Goal: Task Accomplishment & Management: Manage account settings

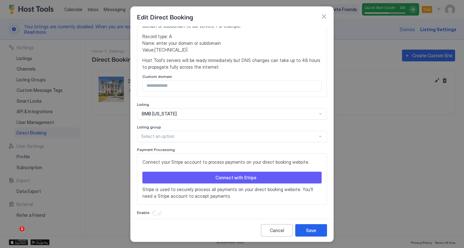
scroll to position [158, 0]
click at [228, 172] on button "Connect with Stripe" at bounding box center [232, 178] width 179 height 12
click at [233, 175] on div "Connect with Stripe" at bounding box center [236, 178] width 41 height 7
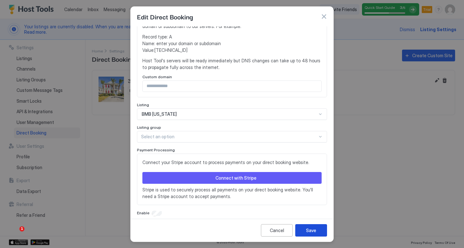
click at [306, 231] on button "Save" at bounding box center [311, 230] width 32 height 12
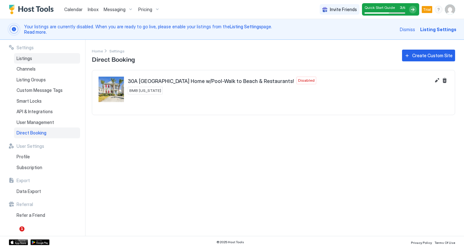
click at [28, 59] on span "Listings" at bounding box center [25, 59] width 16 height 6
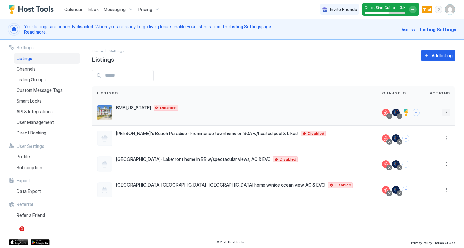
click at [444, 114] on button "More options" at bounding box center [447, 113] width 8 height 8
click at [435, 142] on span "Listing Settings" at bounding box center [432, 142] width 28 height 5
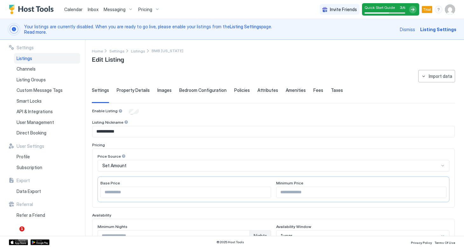
click at [331, 91] on span "Taxes" at bounding box center [337, 90] width 12 height 6
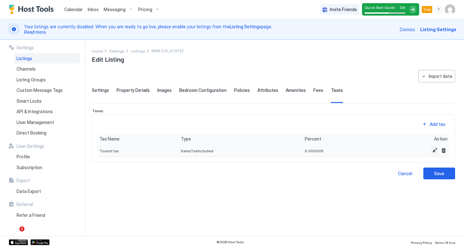
click at [434, 151] on button "Edit" at bounding box center [435, 151] width 8 height 8
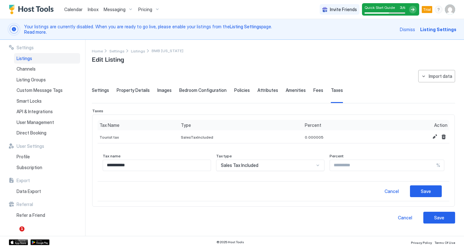
click at [183, 166] on input "**********" at bounding box center [157, 165] width 108 height 11
drag, startPoint x: 167, startPoint y: 167, endPoint x: 97, endPoint y: 166, distance: 69.7
click at [97, 166] on div "**********" at bounding box center [273, 161] width 363 height 93
type input "***"
click at [273, 166] on div "Sales Tax Included" at bounding box center [267, 166] width 93 height 6
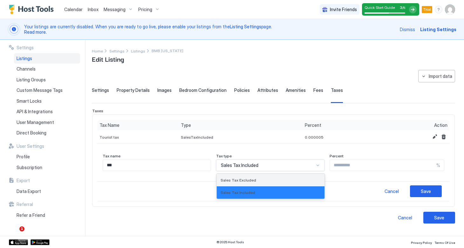
click at [256, 179] on span "Sales Tax Excluded" at bounding box center [239, 180] width 36 height 5
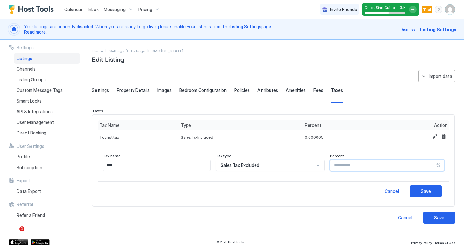
click at [351, 167] on input "********" at bounding box center [383, 165] width 106 height 11
drag, startPoint x: 351, startPoint y: 167, endPoint x: 312, endPoint y: 165, distance: 38.9
click at [312, 165] on div "Tax name *** Tax type Sales Tax Excluded Percent ******** %" at bounding box center [274, 162] width 342 height 17
type input "**"
click at [106, 165] on input "***" at bounding box center [157, 165] width 108 height 11
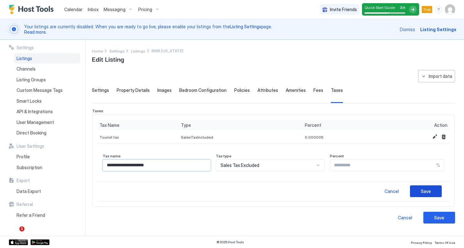
type input "**********"
click at [424, 190] on div "Save" at bounding box center [426, 191] width 10 height 7
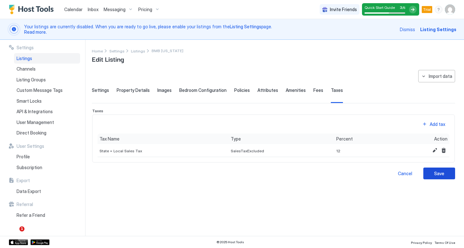
click at [439, 175] on div "Save" at bounding box center [440, 173] width 10 height 7
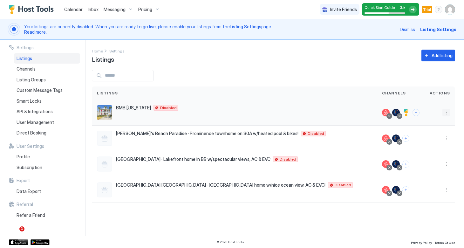
click at [447, 111] on button "More options" at bounding box center [447, 113] width 8 height 8
click at [374, 69] on div at bounding box center [232, 124] width 464 height 248
click at [447, 137] on button "More options" at bounding box center [447, 139] width 8 height 8
click at [425, 169] on span "Listing Settings" at bounding box center [432, 167] width 28 height 5
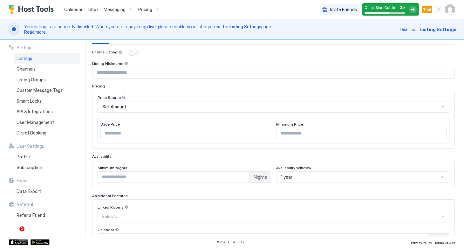
scroll to position [67, 0]
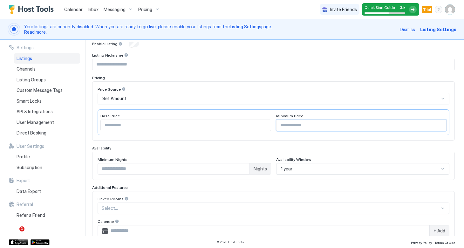
click at [294, 127] on input "Input Field" at bounding box center [362, 125] width 170 height 11
type input "***"
click at [244, 167] on input "*" at bounding box center [174, 168] width 152 height 11
type input "*"
click at [244, 167] on input "*" at bounding box center [174, 168] width 152 height 11
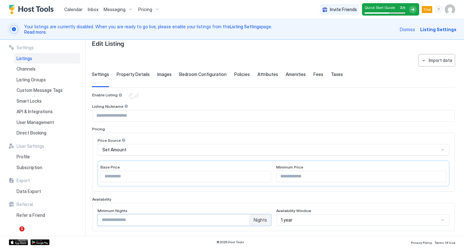
scroll to position [5, 0]
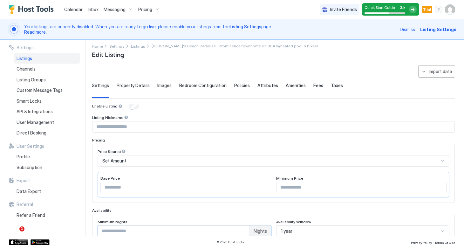
click at [136, 131] on input "Input Field" at bounding box center [274, 127] width 362 height 11
type input "**********"
click at [216, 106] on div "Enable Listing" at bounding box center [273, 107] width 363 height 6
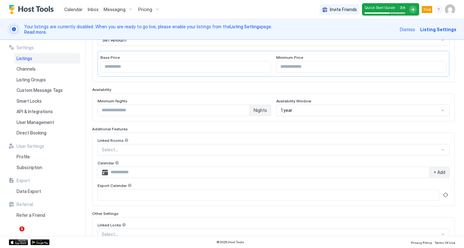
scroll to position [126, 0]
click at [163, 149] on div at bounding box center [271, 150] width 338 height 6
click at [166, 137] on div "Linked Rooms Select... Calendar + Add Export Calendar" at bounding box center [273, 168] width 363 height 73
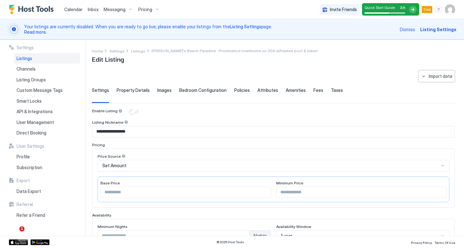
scroll to position [0, 0]
click at [137, 89] on span "Property Details" at bounding box center [133, 90] width 33 height 6
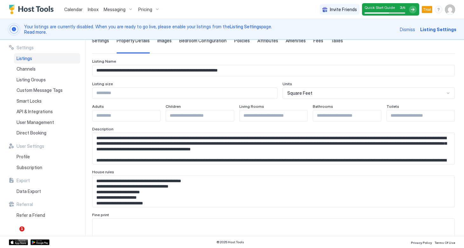
scroll to position [59, 0]
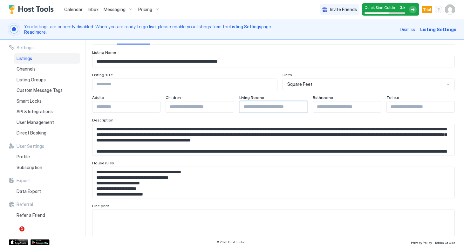
click at [291, 110] on input "Input Field" at bounding box center [274, 106] width 68 height 11
type input "*"
click at [304, 106] on input "*" at bounding box center [274, 106] width 68 height 11
click at [453, 105] on input "*" at bounding box center [421, 106] width 68 height 11
type input "*"
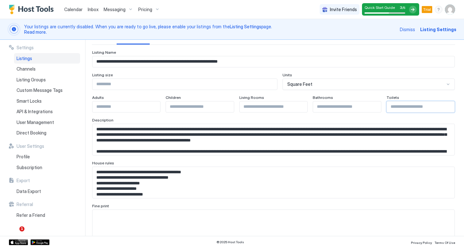
click at [453, 105] on input "*" at bounding box center [421, 106] width 68 height 11
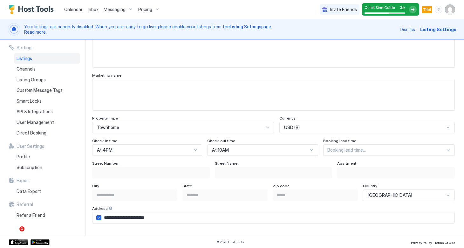
scroll to position [318, 0]
click at [333, 145] on div "Booking lead time..." at bounding box center [389, 149] width 132 height 11
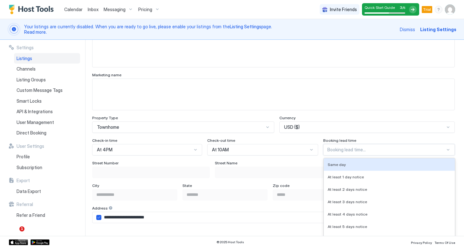
scroll to position [379, 0]
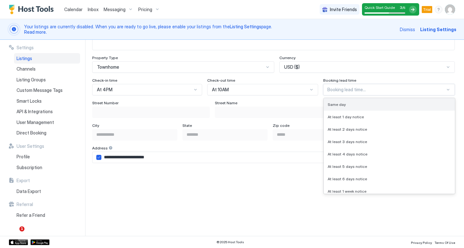
click at [338, 106] on span "Same day" at bounding box center [337, 104] width 18 height 5
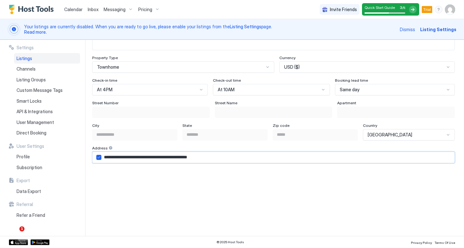
drag, startPoint x: 198, startPoint y: 158, endPoint x: 162, endPoint y: 157, distance: 36.0
click at [162, 157] on input "**********" at bounding box center [277, 157] width 353 height 11
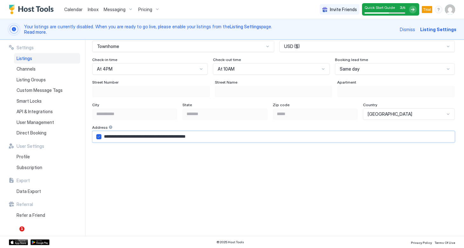
scroll to position [425, 0]
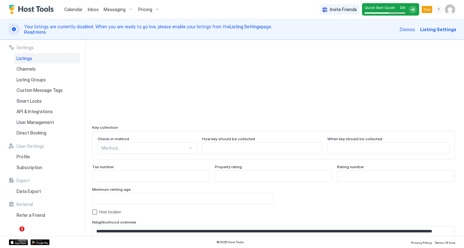
type input "**********"
click at [146, 147] on div "Method..." at bounding box center [148, 148] width 100 height 11
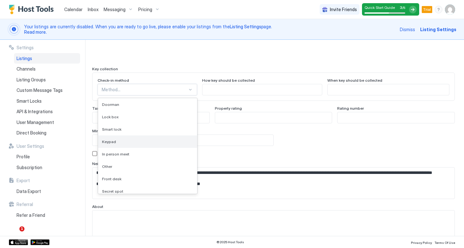
click at [131, 143] on div "Keypad" at bounding box center [147, 141] width 91 height 5
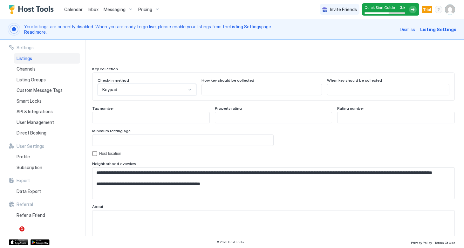
click at [197, 139] on input "Input Field" at bounding box center [183, 140] width 181 height 11
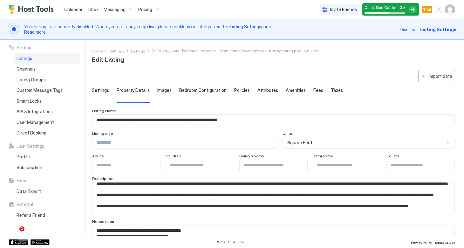
scroll to position [0, 0]
click at [161, 90] on span "Images" at bounding box center [164, 90] width 14 height 6
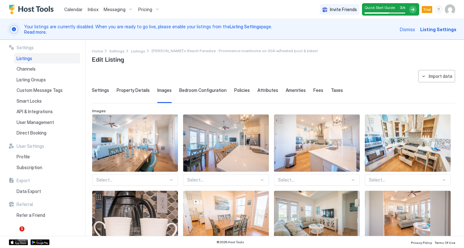
click at [192, 90] on span "Bedroom Configuration" at bounding box center [202, 90] width 47 height 6
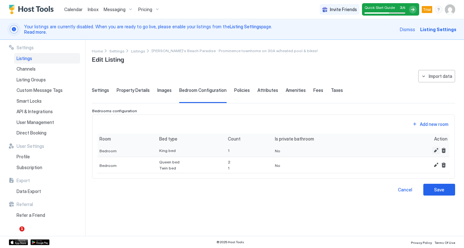
click at [435, 150] on button "Edit" at bounding box center [437, 151] width 8 height 8
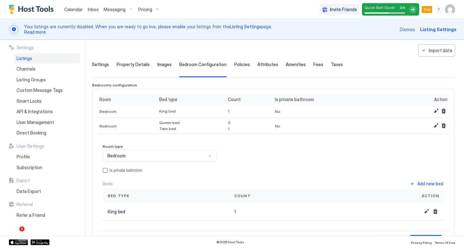
scroll to position [35, 0]
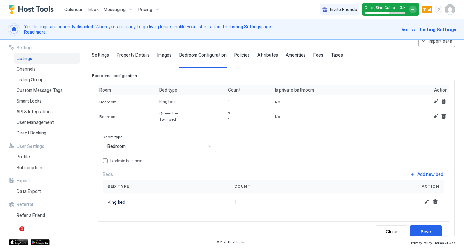
click at [104, 161] on div "privateBathroom" at bounding box center [105, 160] width 5 height 5
click at [426, 230] on div "Save" at bounding box center [426, 231] width 10 height 7
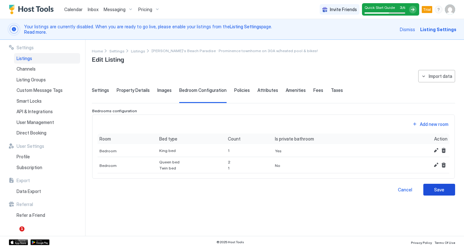
click at [434, 189] on button "Save" at bounding box center [440, 190] width 32 height 12
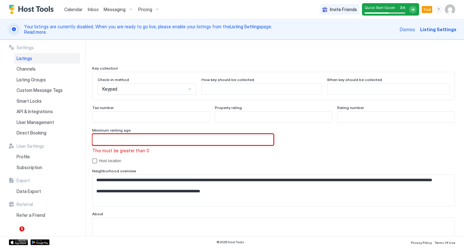
scroll to position [572, 0]
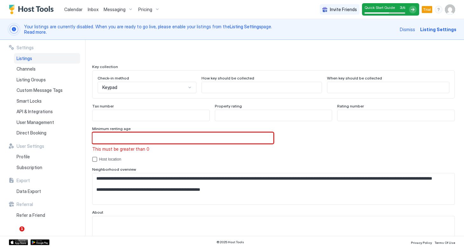
drag, startPoint x: 118, startPoint y: 138, endPoint x: 89, endPoint y: 137, distance: 28.6
click at [89, 137] on div "**********" at bounding box center [232, 138] width 464 height 196
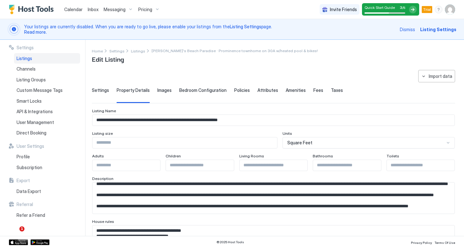
scroll to position [0, 0]
type input "**"
click at [188, 92] on span "Bedroom Configuration" at bounding box center [202, 90] width 47 height 6
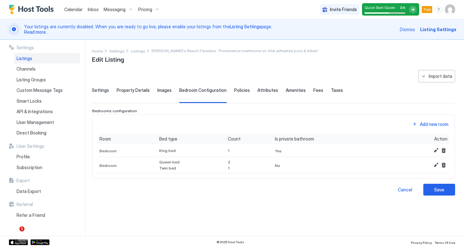
click at [235, 89] on span "Policies" at bounding box center [242, 90] width 16 height 6
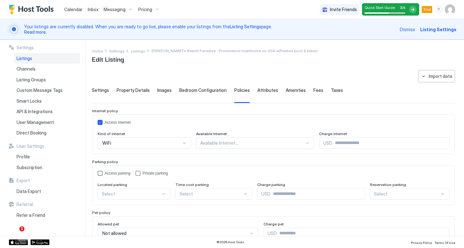
click at [100, 173] on div "accessParking" at bounding box center [100, 173] width 5 height 5
click at [140, 173] on div "privateParking" at bounding box center [138, 173] width 5 height 5
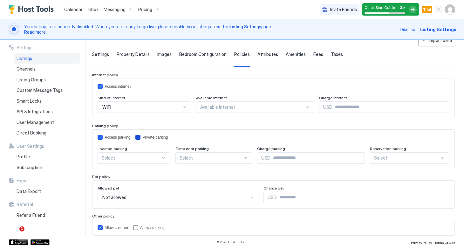
scroll to position [49, 0]
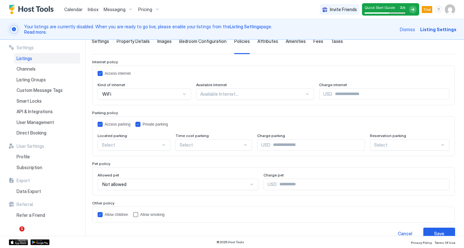
click at [153, 145] on div at bounding box center [131, 145] width 59 height 6
click at [131, 158] on div "On Site" at bounding box center [134, 159] width 65 height 5
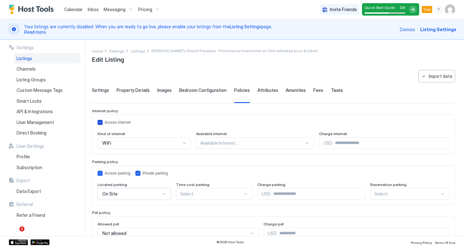
scroll to position [0, 0]
click at [260, 90] on span "Attributes" at bounding box center [268, 90] width 21 height 6
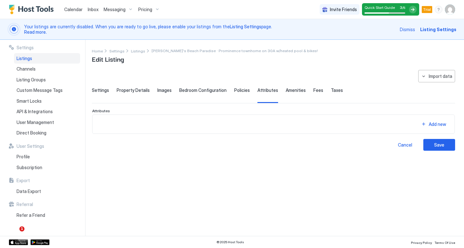
click at [298, 91] on span "Amenities" at bounding box center [296, 90] width 20 height 6
click at [314, 91] on span "Fees" at bounding box center [319, 90] width 10 height 6
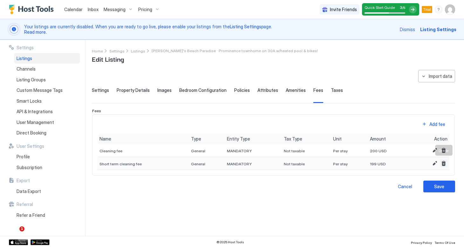
click at [447, 162] on button "Delete" at bounding box center [444, 164] width 8 height 8
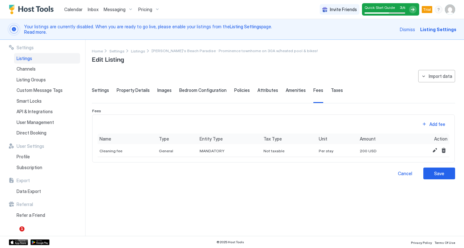
click at [331, 89] on span "Taxes" at bounding box center [337, 90] width 12 height 6
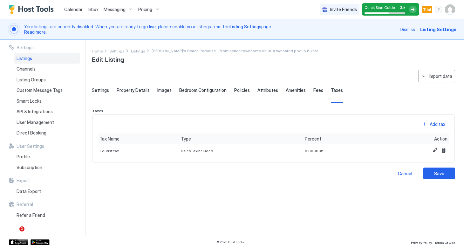
click at [331, 90] on span "Taxes" at bounding box center [337, 90] width 12 height 6
click at [433, 149] on button "Edit" at bounding box center [435, 151] width 8 height 8
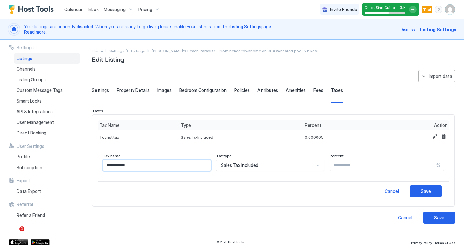
drag, startPoint x: 121, startPoint y: 164, endPoint x: 96, endPoint y: 165, distance: 24.2
click at [96, 165] on div "**********" at bounding box center [273, 161] width 363 height 93
type input "**********"
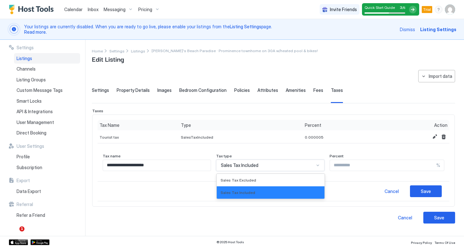
click at [303, 164] on div "Sales Tax Included" at bounding box center [267, 166] width 93 height 6
click at [266, 178] on div "Sales Tax Excluded" at bounding box center [271, 180] width 100 height 5
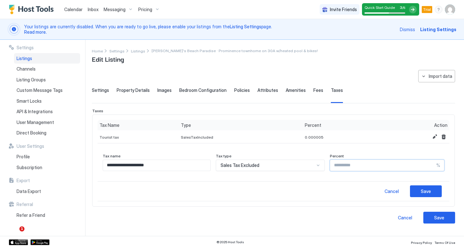
click at [377, 167] on input "********" at bounding box center [383, 165] width 106 height 11
drag, startPoint x: 370, startPoint y: 165, endPoint x: 308, endPoint y: 164, distance: 62.0
click at [308, 164] on div "**********" at bounding box center [274, 162] width 342 height 17
type input "**"
click at [426, 194] on div "Save" at bounding box center [426, 191] width 10 height 7
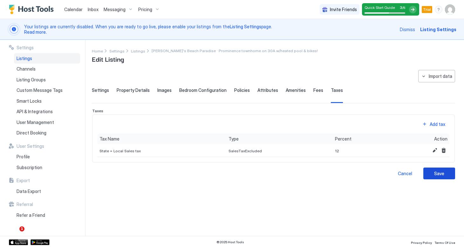
click at [437, 173] on div "Save" at bounding box center [440, 173] width 10 height 7
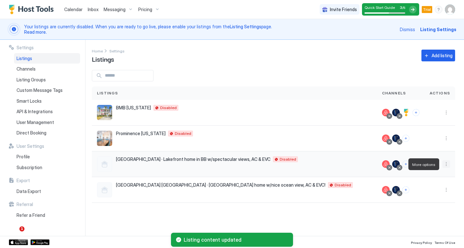
click at [446, 164] on button "More options" at bounding box center [447, 164] width 8 height 8
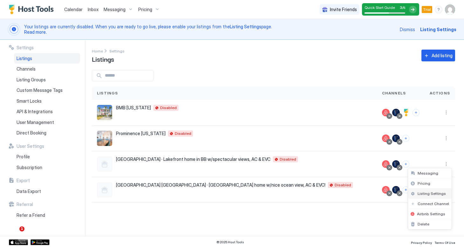
click at [424, 194] on span "Listing Settings" at bounding box center [432, 193] width 28 height 5
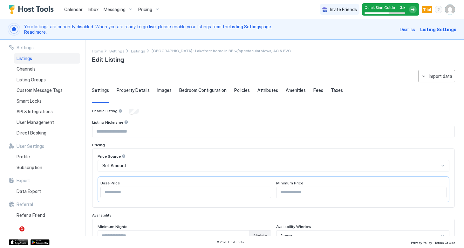
click at [127, 132] on input "Input Field" at bounding box center [274, 131] width 362 height 11
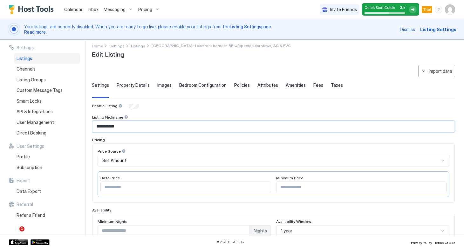
type input "**********"
click at [302, 190] on input "Input Field" at bounding box center [362, 187] width 170 height 11
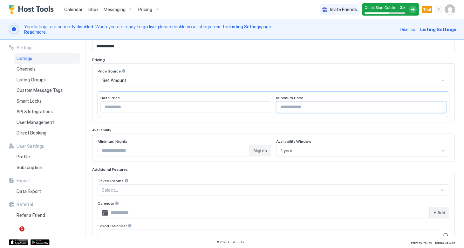
scroll to position [101, 0]
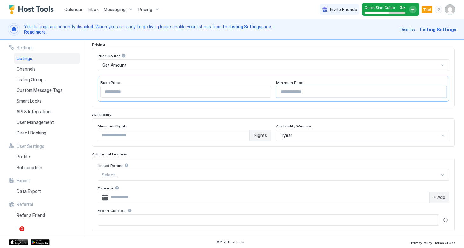
type input "***"
type input "*"
click at [243, 134] on input "*" at bounding box center [174, 135] width 152 height 11
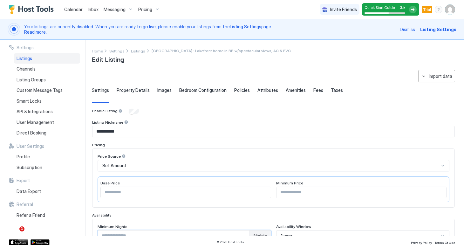
scroll to position [0, 0]
click at [128, 90] on span "Property Details" at bounding box center [133, 90] width 33 height 6
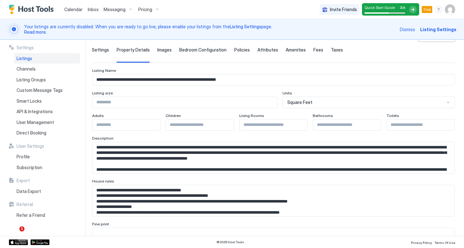
scroll to position [43, 0]
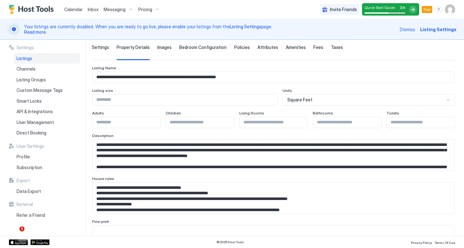
type input "*"
click at [305, 121] on input "*" at bounding box center [274, 122] width 68 height 11
click at [452, 120] on input "*" at bounding box center [421, 122] width 68 height 11
type input "*"
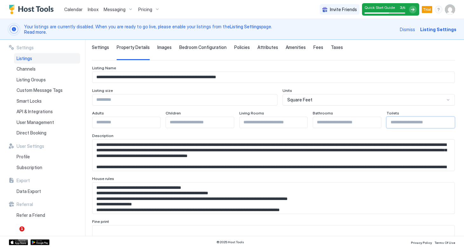
click at [452, 120] on input "*" at bounding box center [421, 122] width 68 height 11
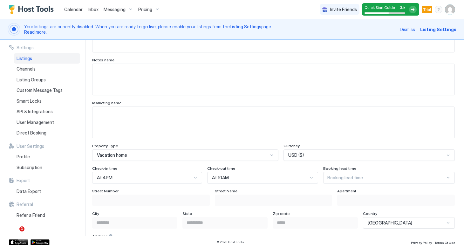
scroll to position [291, 0]
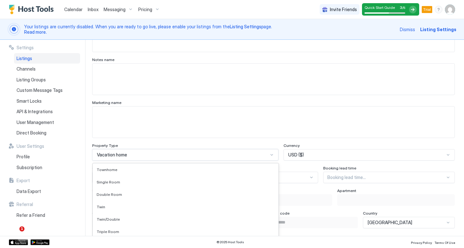
click at [273, 155] on div "Vacation home selected, 49 of 65. 65 results available. Use Up and Down to choo…" at bounding box center [185, 154] width 186 height 11
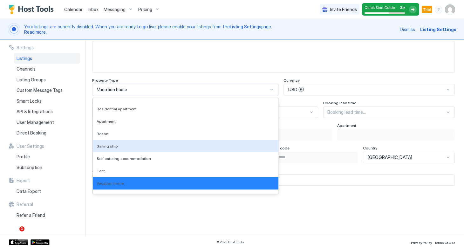
click at [372, 75] on div "**********" at bounding box center [273, 104] width 363 height 703
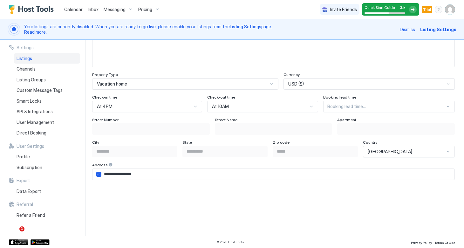
scroll to position [369, 0]
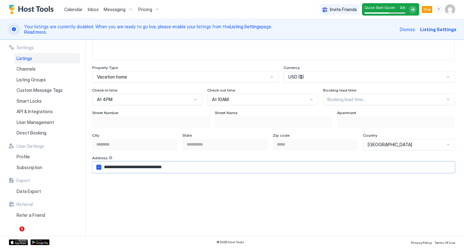
click at [159, 167] on input "**********" at bounding box center [277, 167] width 353 height 11
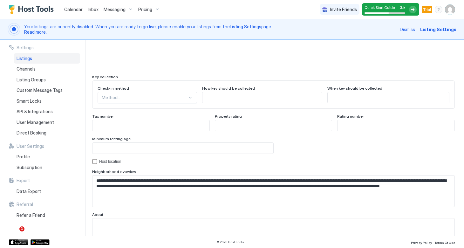
scroll to position [562, 0]
type input "**********"
click at [176, 99] on div "Method..." at bounding box center [148, 97] width 100 height 11
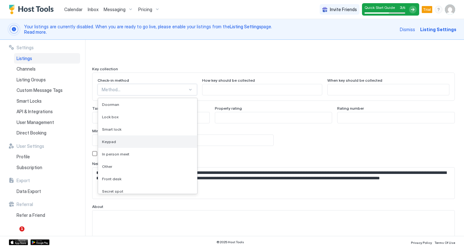
click at [138, 140] on div "Keypad" at bounding box center [147, 141] width 91 height 5
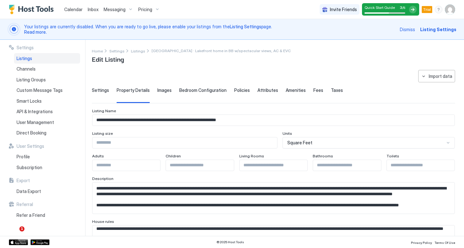
scroll to position [0, 0]
click at [160, 91] on span "Images" at bounding box center [164, 90] width 14 height 6
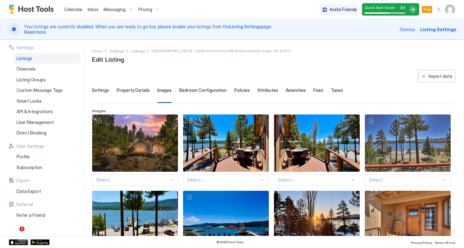
click at [200, 91] on span "Bedroom Configuration" at bounding box center [202, 90] width 47 height 6
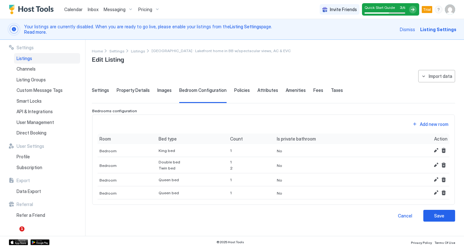
click at [234, 91] on span "Policies" at bounding box center [242, 90] width 16 height 6
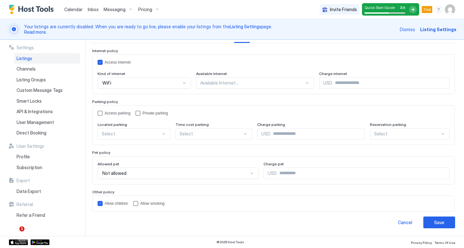
scroll to position [60, 0]
click at [100, 113] on div "accessParking" at bounding box center [100, 113] width 5 height 5
click at [140, 113] on div "privateParking" at bounding box center [138, 113] width 5 height 5
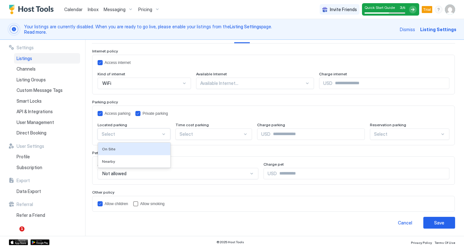
click at [162, 133] on div "Select" at bounding box center [134, 134] width 73 height 11
click at [132, 149] on div "On Site" at bounding box center [134, 149] width 65 height 5
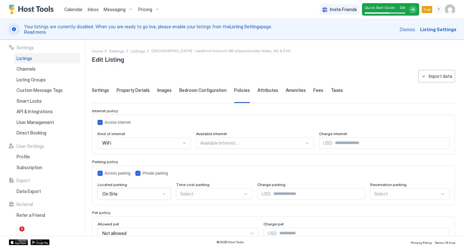
scroll to position [0, 0]
click at [260, 92] on span "Attributes" at bounding box center [268, 90] width 21 height 6
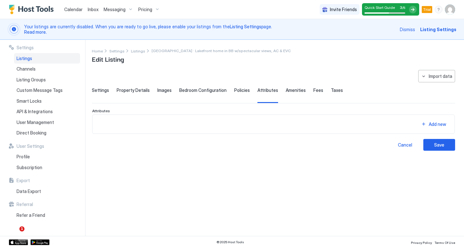
click at [286, 89] on span "Amenities" at bounding box center [296, 90] width 20 height 6
click at [317, 89] on span "Fees" at bounding box center [319, 90] width 10 height 6
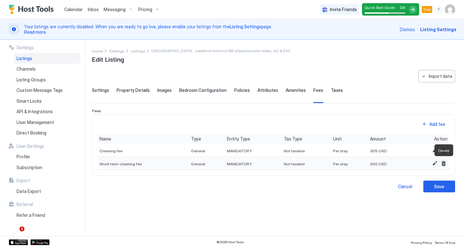
click at [442, 163] on button "Delete" at bounding box center [444, 164] width 8 height 8
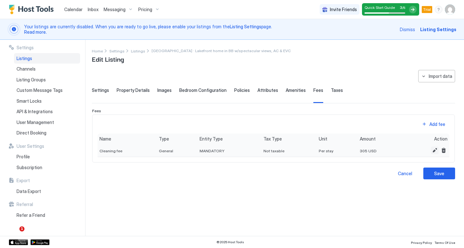
click at [432, 151] on button "Edit" at bounding box center [435, 151] width 8 height 8
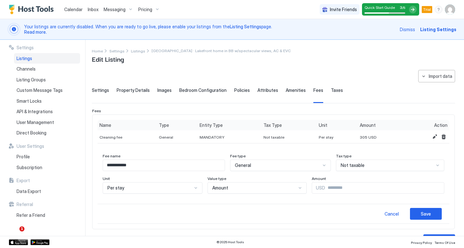
click at [325, 190] on input "***" at bounding box center [384, 188] width 119 height 11
type input "***"
click at [428, 213] on div "Save" at bounding box center [426, 214] width 10 height 7
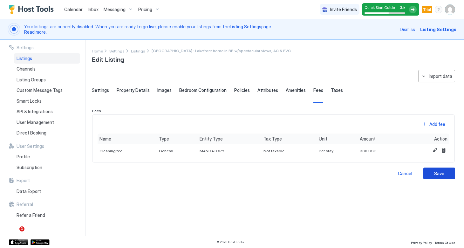
click at [439, 173] on div "Save" at bounding box center [440, 173] width 10 height 7
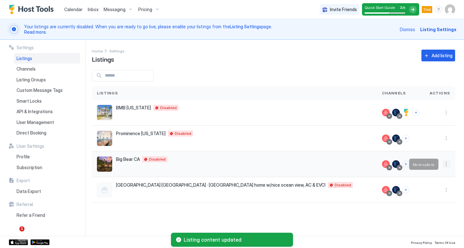
click at [444, 165] on button "More options" at bounding box center [447, 164] width 8 height 8
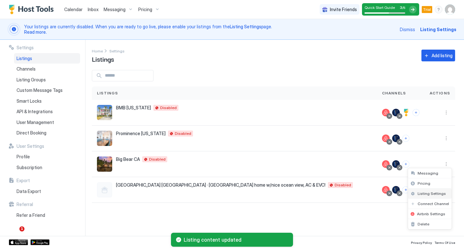
click at [427, 192] on span "Listing Settings" at bounding box center [432, 193] width 28 height 5
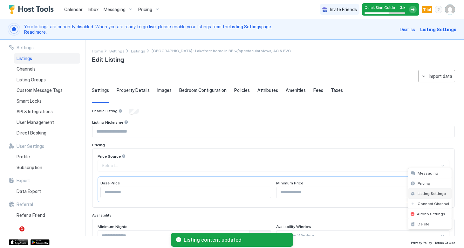
type input "**********"
type input "***"
type input "*"
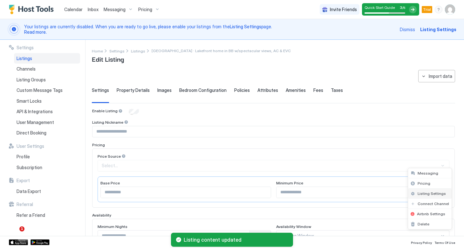
type input "*****"
type input "**********"
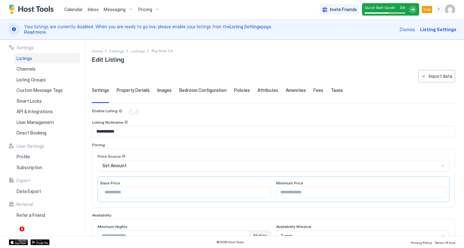
click at [333, 89] on span "Taxes" at bounding box center [337, 90] width 12 height 6
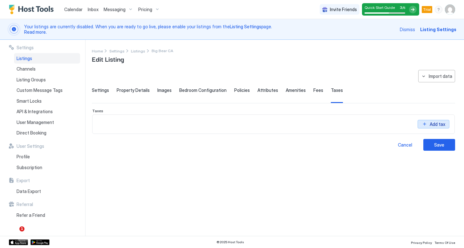
click at [426, 122] on button "Add tax" at bounding box center [434, 124] width 32 height 9
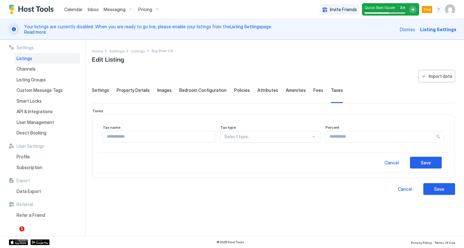
click at [159, 139] on input "Input Field" at bounding box center [159, 136] width 112 height 11
type input "**********"
click at [295, 136] on div at bounding box center [268, 137] width 86 height 6
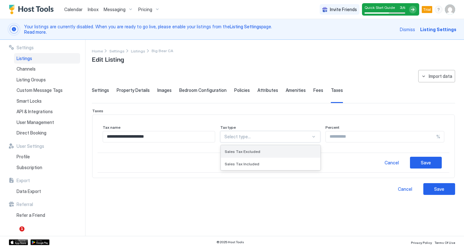
click at [274, 150] on div "Sales Tax Excluded" at bounding box center [271, 151] width 92 height 5
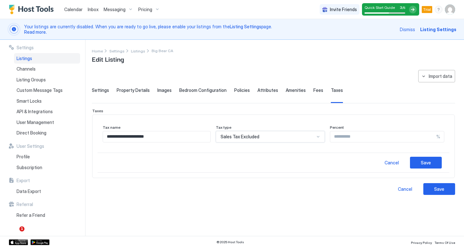
click at [342, 139] on input "Input Field" at bounding box center [383, 136] width 106 height 11
type input "*"
click at [423, 163] on div "Save" at bounding box center [426, 162] width 10 height 7
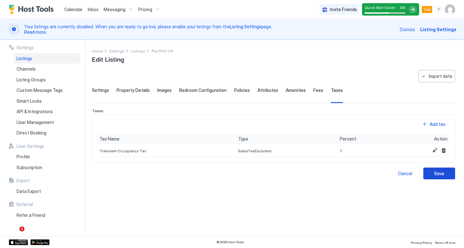
click at [433, 173] on button "Save" at bounding box center [440, 174] width 32 height 12
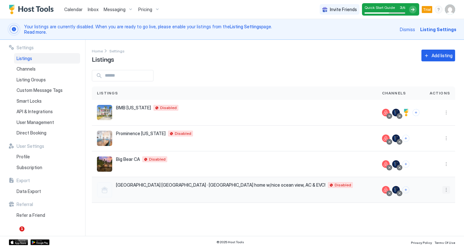
click at [447, 191] on button "More options" at bounding box center [447, 190] width 8 height 8
click at [428, 148] on span "Listing Settings" at bounding box center [432, 150] width 28 height 5
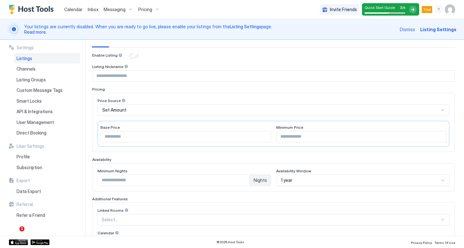
scroll to position [8, 0]
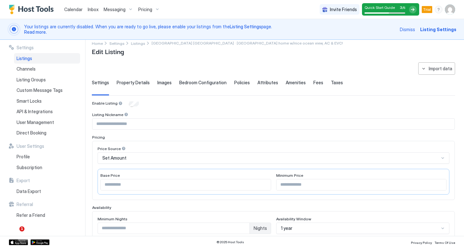
click at [331, 81] on span "Taxes" at bounding box center [337, 83] width 12 height 6
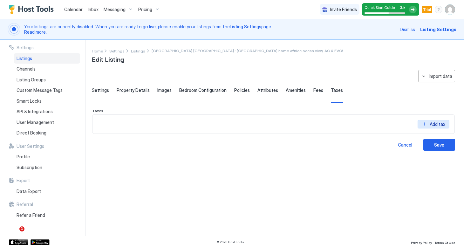
click at [426, 124] on button "Add tax" at bounding box center [434, 124] width 32 height 9
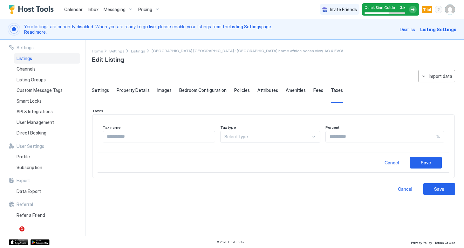
click at [178, 139] on input "Input Field" at bounding box center [159, 136] width 112 height 11
type input "**********"
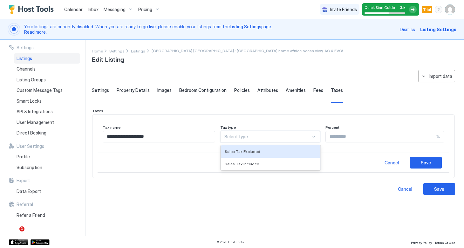
click at [280, 139] on div at bounding box center [268, 137] width 86 height 6
click at [271, 149] on div "Sales Tax Excluded" at bounding box center [271, 151] width 92 height 5
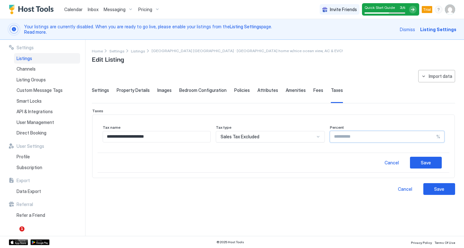
click at [339, 138] on input "Input Field" at bounding box center [383, 136] width 106 height 11
type input "****"
click at [428, 163] on div "Save" at bounding box center [426, 162] width 10 height 7
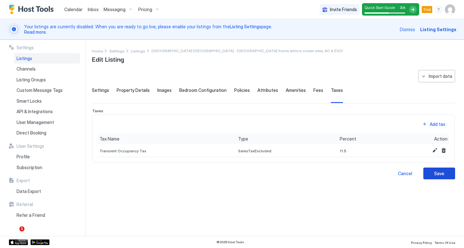
click at [441, 173] on div "Save" at bounding box center [440, 173] width 10 height 7
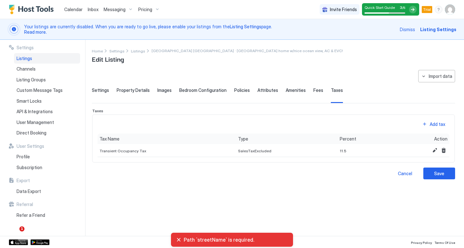
click at [102, 88] on span "Settings" at bounding box center [100, 90] width 17 height 6
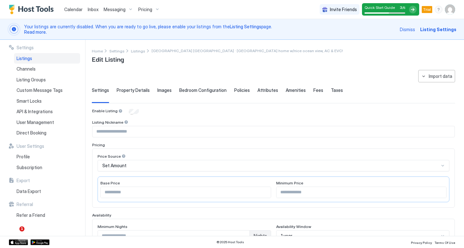
click at [130, 131] on input "Input Field" at bounding box center [274, 131] width 362 height 11
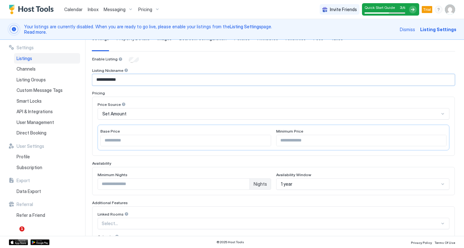
scroll to position [75, 0]
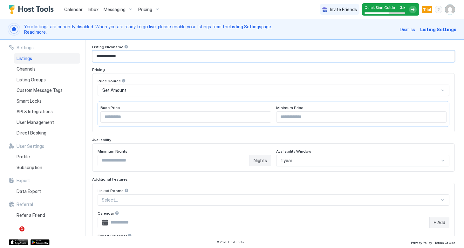
type input "**********"
click at [221, 92] on div "Set Amount" at bounding box center [270, 90] width 337 height 6
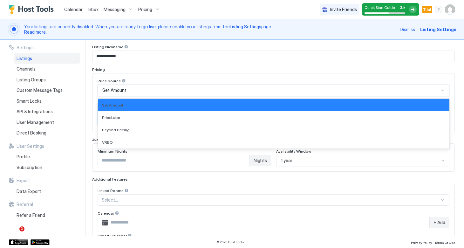
click at [286, 29] on span "Your listings are currently disabled. When you are ready to go live, please ena…" at bounding box center [210, 29] width 372 height 11
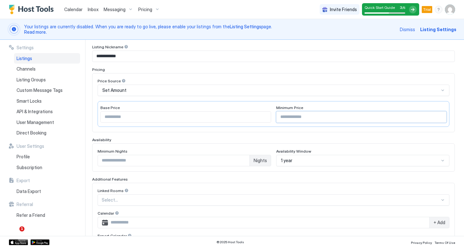
click at [294, 116] on input "Input Field" at bounding box center [362, 117] width 170 height 11
drag, startPoint x: 295, startPoint y: 121, endPoint x: 271, endPoint y: 118, distance: 24.7
click at [271, 118] on div "Base Price *** Minimum Price ***" at bounding box center [274, 114] width 352 height 26
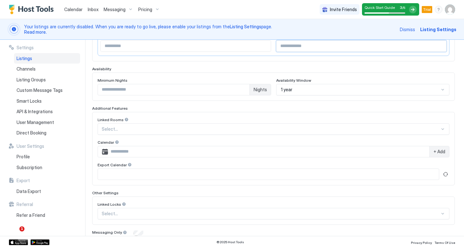
scroll to position [154, 0]
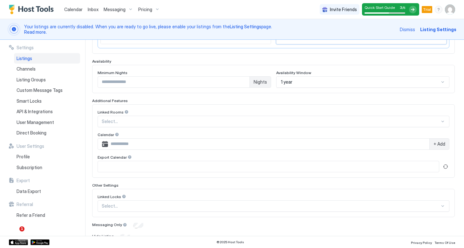
type input "***"
click at [244, 80] on input "*" at bounding box center [174, 82] width 152 height 11
type input "*"
click at [244, 80] on input "*" at bounding box center [174, 82] width 152 height 11
click at [209, 120] on div at bounding box center [271, 122] width 338 height 6
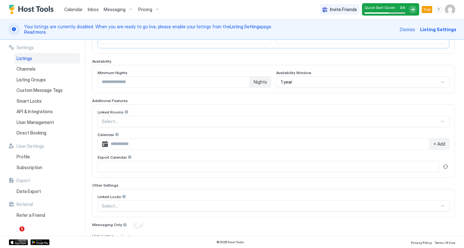
click at [212, 110] on div "Linked Rooms" at bounding box center [274, 113] width 352 height 6
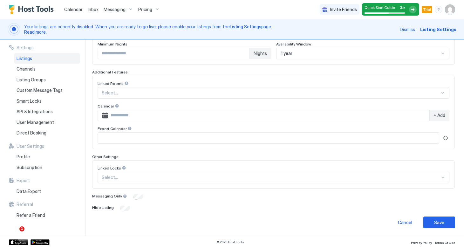
scroll to position [182, 0]
click at [180, 175] on div at bounding box center [271, 178] width 338 height 6
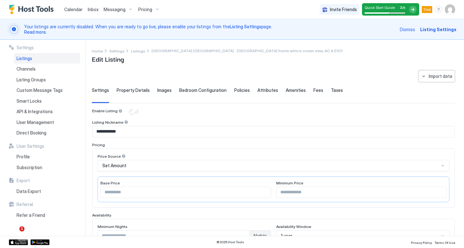
scroll to position [0, 0]
click at [135, 92] on span "Property Details" at bounding box center [133, 90] width 33 height 6
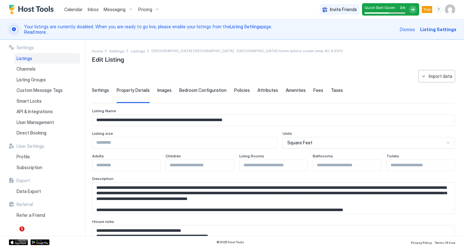
click at [304, 164] on input "*" at bounding box center [274, 165] width 68 height 11
type input "*"
click at [304, 164] on input "*" at bounding box center [274, 165] width 68 height 11
click at [453, 164] on input "*" at bounding box center [421, 165] width 68 height 11
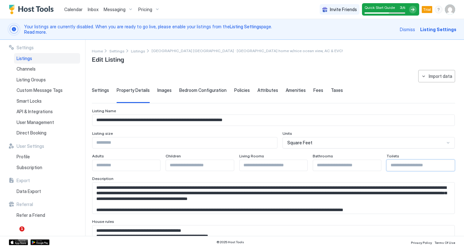
click at [453, 164] on input "*" at bounding box center [421, 165] width 68 height 11
type input "*"
click at [453, 164] on input "*" at bounding box center [421, 165] width 68 height 11
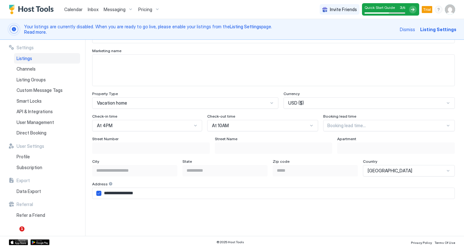
scroll to position [344, 0]
click at [350, 127] on div "Booking lead time..." at bounding box center [389, 124] width 132 height 11
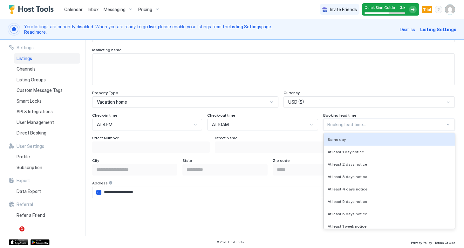
scroll to position [379, 0]
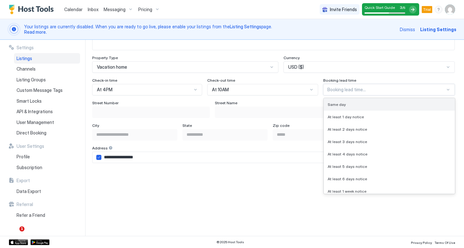
click at [345, 105] on div "Same day" at bounding box center [389, 104] width 123 height 5
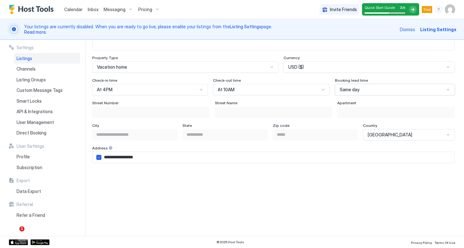
scroll to position [381, 0]
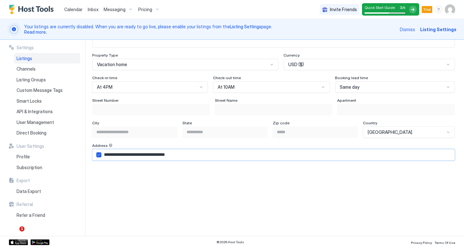
click at [160, 156] on input "**********" at bounding box center [277, 154] width 353 height 11
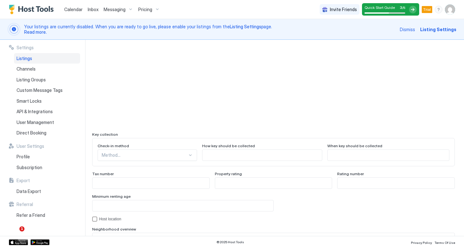
scroll to position [504, 0]
type input "**********"
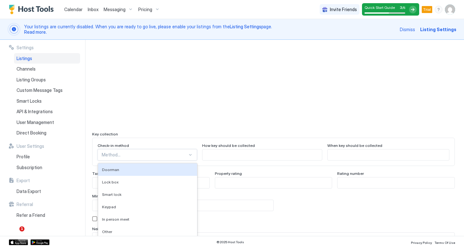
click at [164, 156] on div "Doorman, 1 of 9. 9 results available. Use Up and Down to choose options, press …" at bounding box center [148, 154] width 100 height 11
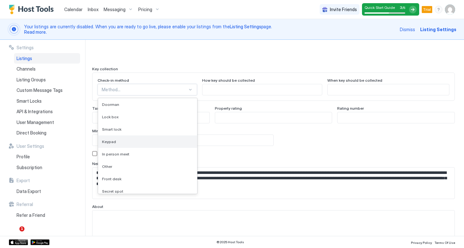
click at [124, 143] on div "Keypad" at bounding box center [147, 141] width 91 height 5
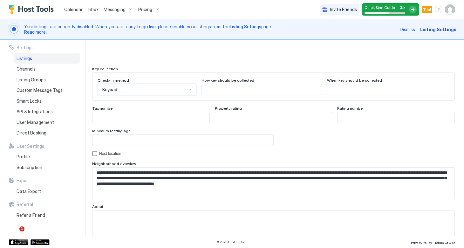
click at [175, 142] on input "Input Field" at bounding box center [183, 140] width 181 height 11
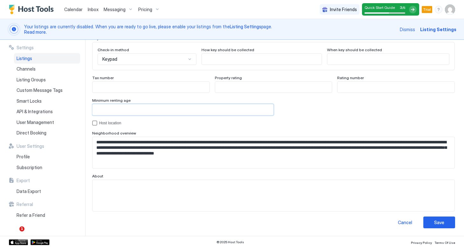
type input "**"
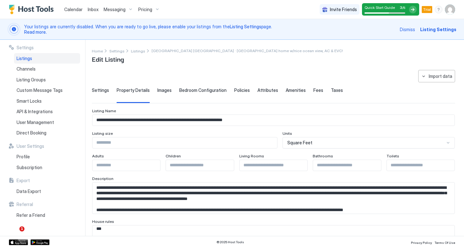
scroll to position [0, 0]
type input "**"
click at [160, 91] on span "Images" at bounding box center [164, 90] width 14 height 6
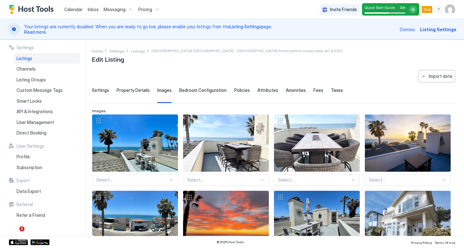
click at [191, 87] on span "Bedroom Configuration" at bounding box center [202, 90] width 47 height 6
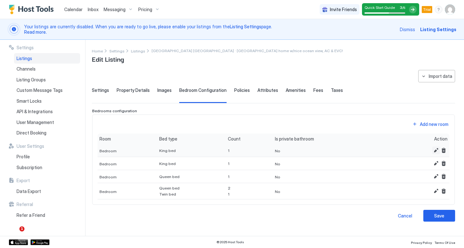
click at [438, 149] on button "Edit" at bounding box center [437, 151] width 8 height 8
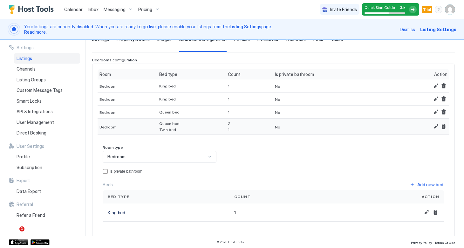
scroll to position [83, 0]
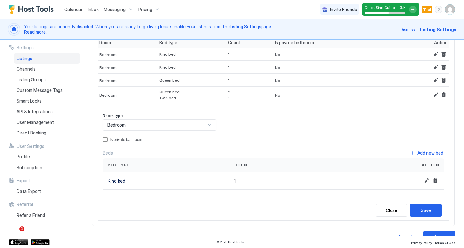
click at [104, 138] on div "privateBathroom" at bounding box center [105, 139] width 5 height 5
click at [424, 212] on div "Save" at bounding box center [426, 210] width 10 height 7
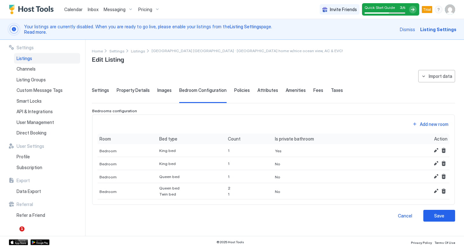
scroll to position [0, 0]
click at [436, 162] on button "Edit" at bounding box center [437, 164] width 8 height 8
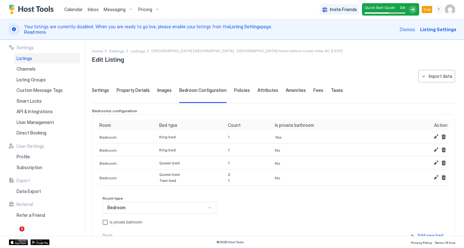
click at [106, 222] on div "privateBathroom" at bounding box center [105, 222] width 5 height 5
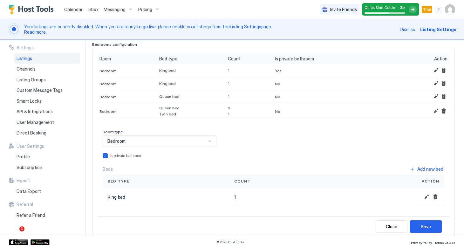
scroll to position [96, 0]
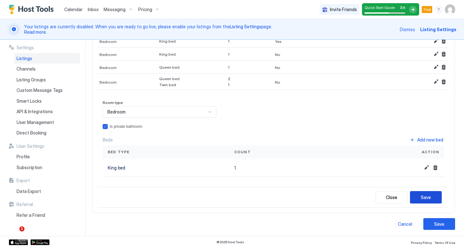
click at [419, 197] on button "Save" at bounding box center [426, 197] width 32 height 12
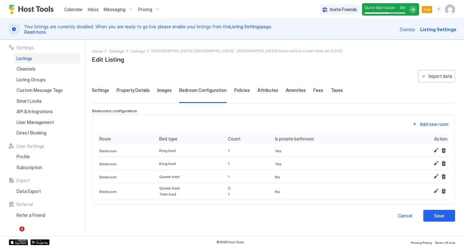
click at [239, 90] on span "Policies" at bounding box center [242, 90] width 16 height 6
click at [237, 90] on span "Policies" at bounding box center [242, 90] width 16 height 6
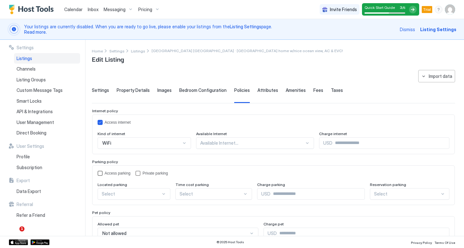
click at [98, 173] on div "accessParking" at bounding box center [100, 173] width 5 height 5
click at [138, 172] on div "privateParking" at bounding box center [138, 173] width 5 height 5
click at [159, 191] on div "Select" at bounding box center [134, 193] width 73 height 11
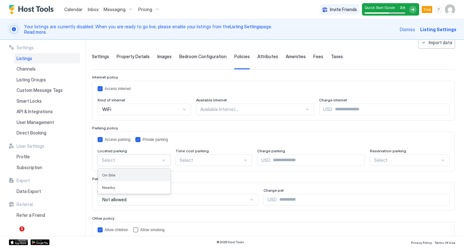
click at [137, 173] on div "On Site" at bounding box center [134, 175] width 65 height 5
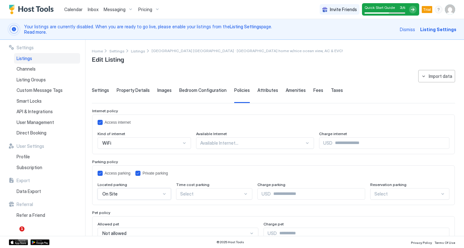
scroll to position [0, 0]
click at [258, 92] on span "Attributes" at bounding box center [268, 90] width 21 height 6
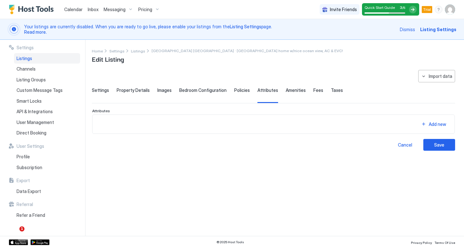
click at [286, 88] on span "Amenities" at bounding box center [296, 90] width 20 height 6
click at [314, 90] on span "Fees" at bounding box center [319, 90] width 10 height 6
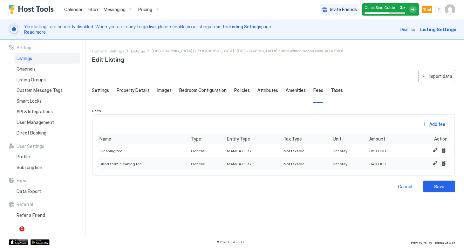
click at [442, 164] on button "Delete" at bounding box center [444, 164] width 8 height 8
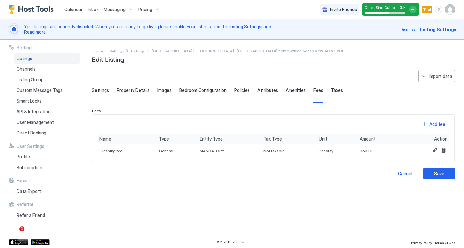
click at [334, 91] on span "Taxes" at bounding box center [337, 90] width 12 height 6
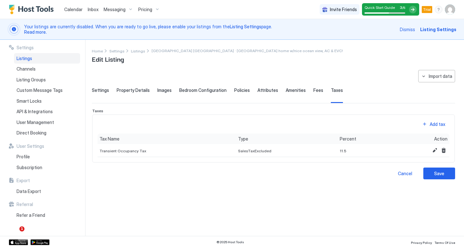
click at [290, 89] on span "Amenities" at bounding box center [296, 90] width 20 height 6
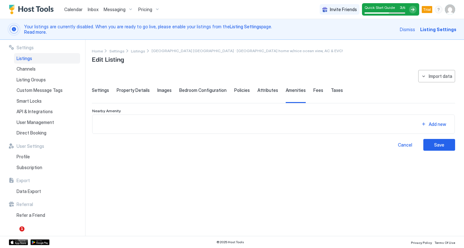
click at [265, 89] on span "Attributes" at bounding box center [268, 90] width 21 height 6
click at [289, 88] on span "Amenities" at bounding box center [296, 90] width 20 height 6
click at [263, 90] on span "Attributes" at bounding box center [268, 90] width 21 height 6
click at [421, 123] on button "Add new" at bounding box center [434, 124] width 32 height 9
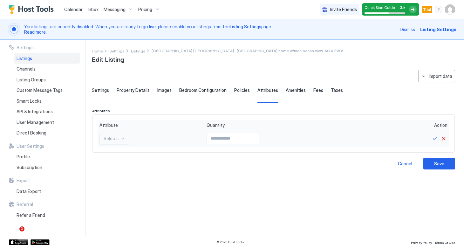
click at [121, 138] on div at bounding box center [122, 138] width 5 height 5
click at [114, 162] on span "Ocean" at bounding box center [110, 161] width 12 height 5
click at [120, 140] on div at bounding box center [121, 138] width 5 height 5
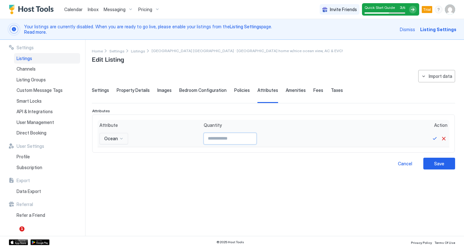
click at [218, 142] on input "Input Field" at bounding box center [230, 138] width 52 height 11
click at [267, 179] on div "**********" at bounding box center [274, 149] width 364 height 158
click at [442, 139] on button "Cancel" at bounding box center [444, 139] width 8 height 8
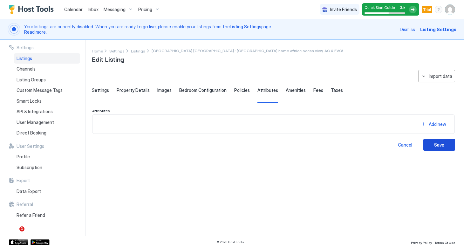
click at [440, 146] on div "Save" at bounding box center [440, 145] width 10 height 7
